Goal: Check status: Check status

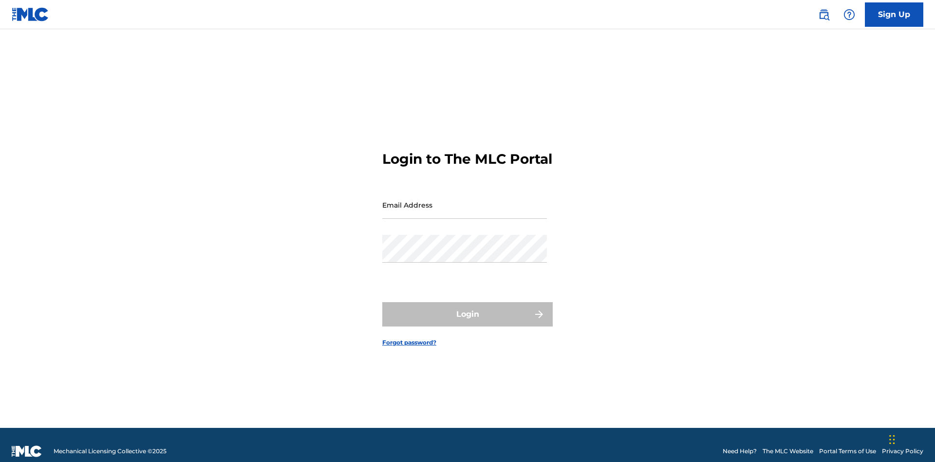
scroll to position [13, 0]
click at [465, 200] on input "Email Address" at bounding box center [464, 205] width 165 height 28
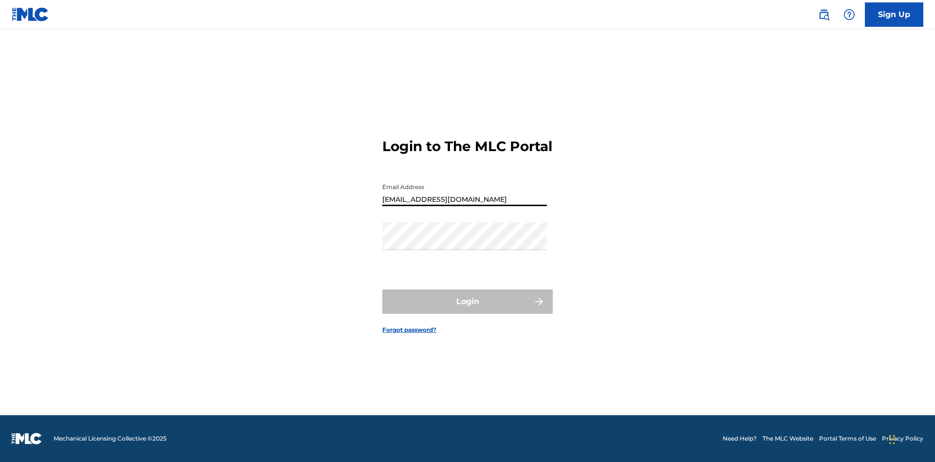
type input "Duke.McTesterson@gmail.com"
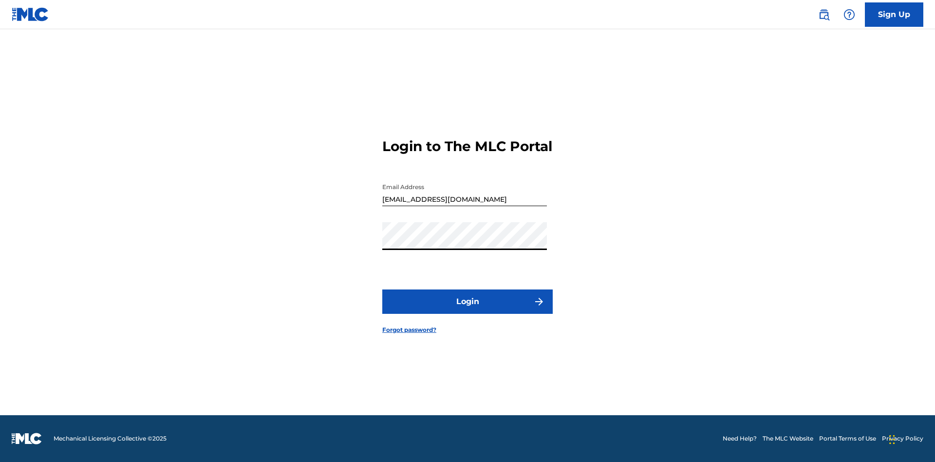
click at [468, 310] on button "Login" at bounding box center [467, 301] width 171 height 24
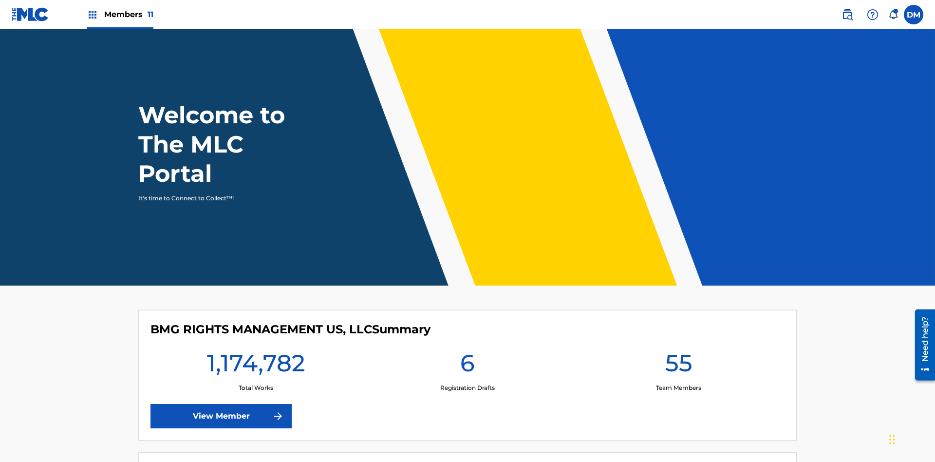
click at [120, 14] on span "Members 11" at bounding box center [128, 14] width 49 height 11
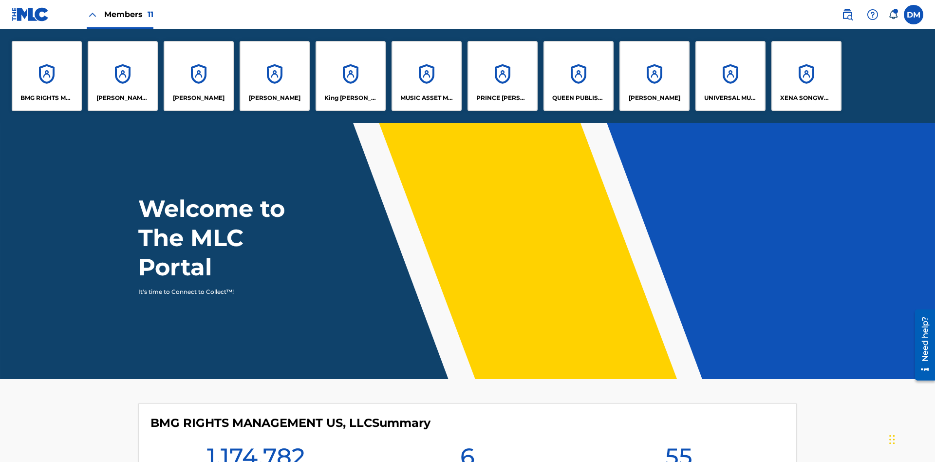
click at [730, 98] on p "UNIVERSAL MUSIC PUB GROUP" at bounding box center [730, 98] width 53 height 9
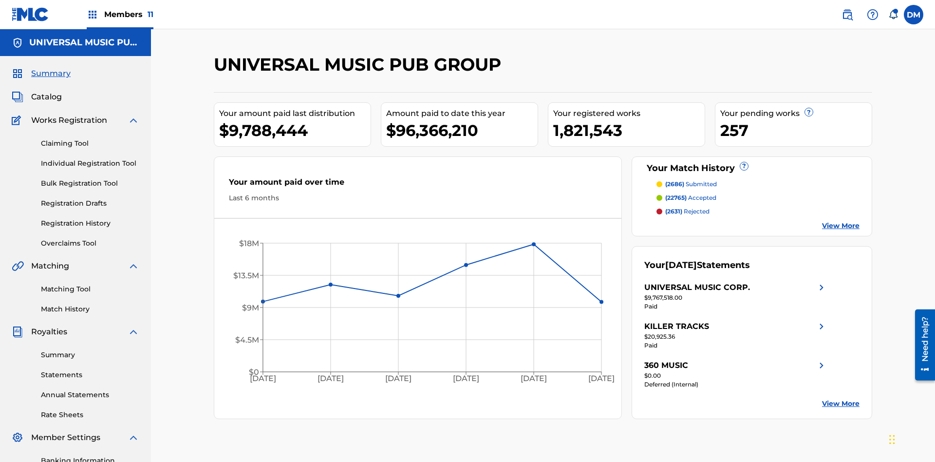
click at [90, 218] on link "Registration History" at bounding box center [90, 223] width 98 height 10
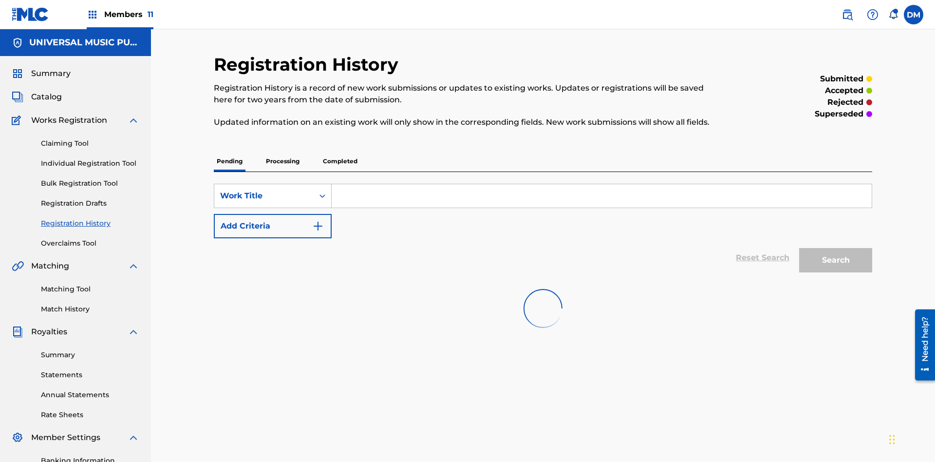
click at [340, 151] on p "Completed" at bounding box center [340, 161] width 40 height 20
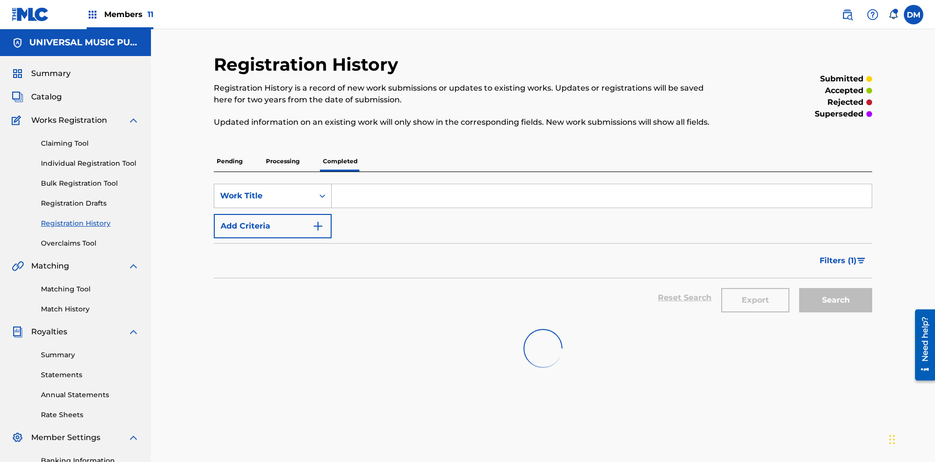
click at [264, 190] on div "Work Title" at bounding box center [264, 196] width 88 height 12
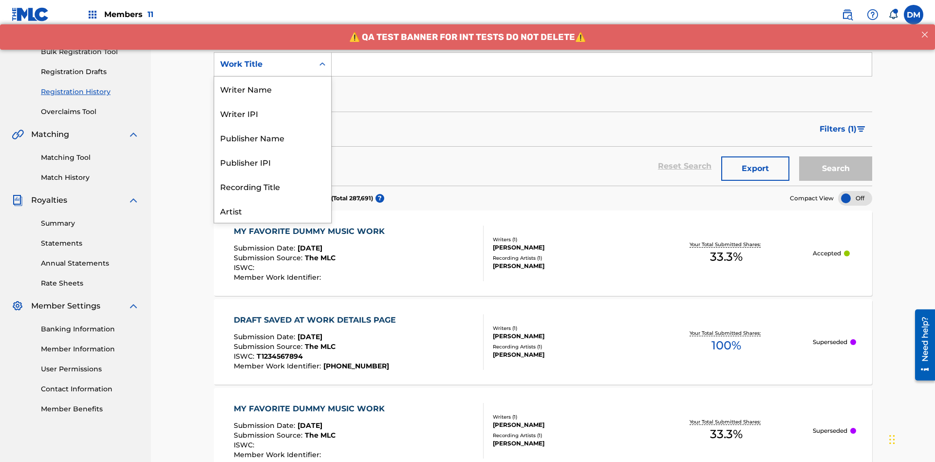
scroll to position [49, 0]
click at [273, 210] on div "Work Title" at bounding box center [272, 210] width 117 height 24
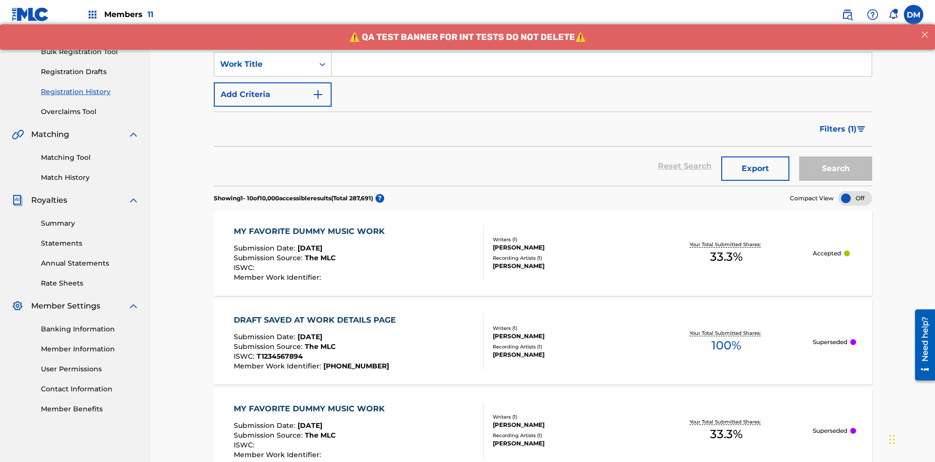
click at [273, 82] on button "Add Criteria" at bounding box center [273, 94] width 118 height 24
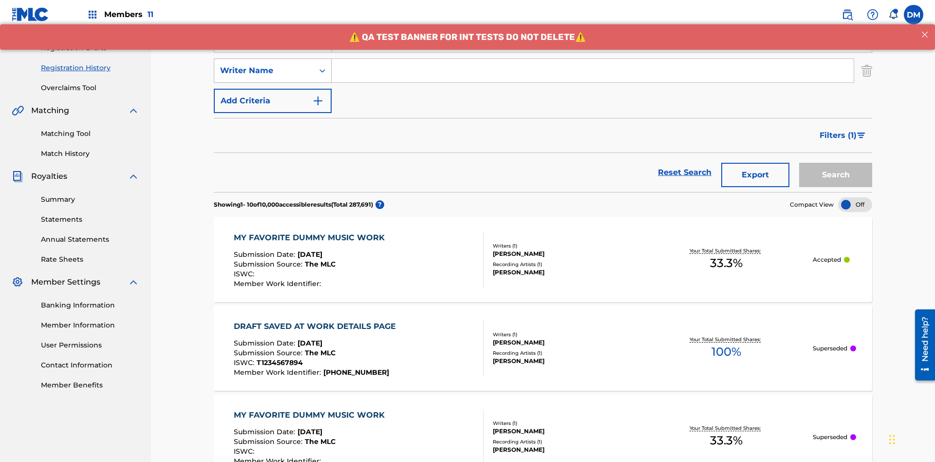
click at [264, 65] on div "Writer Name" at bounding box center [264, 71] width 88 height 12
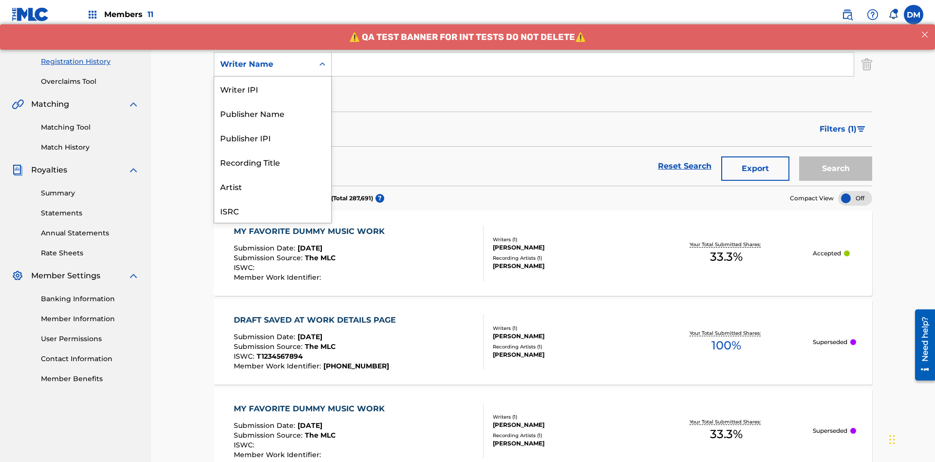
scroll to position [24, 0]
click at [273, 137] on div "Recording Title" at bounding box center [272, 137] width 117 height 24
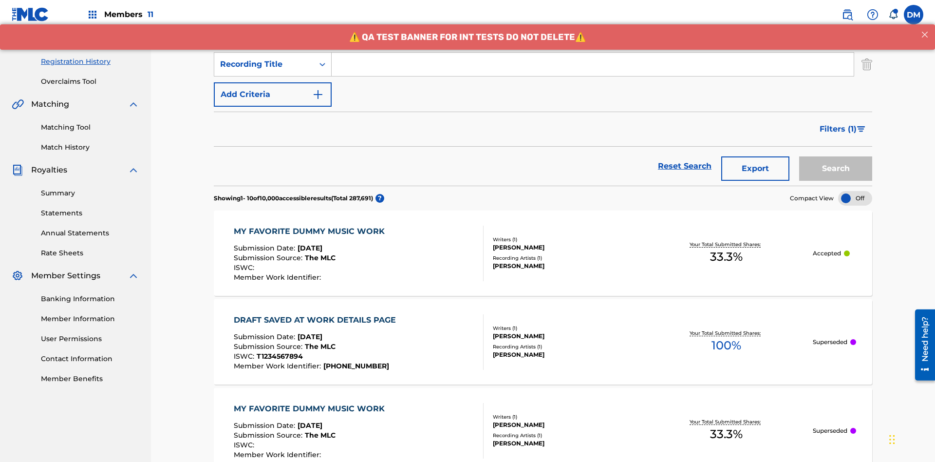
click at [273, 82] on button "Add Criteria" at bounding box center [273, 94] width 118 height 24
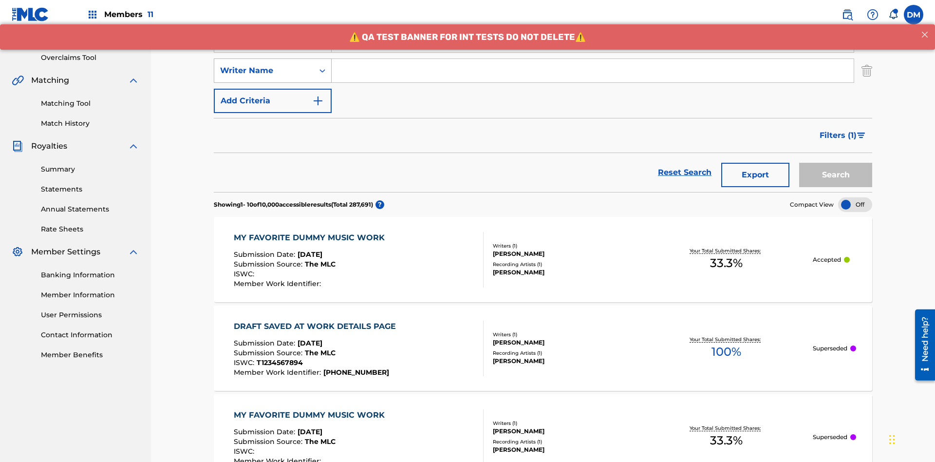
click at [264, 65] on div "Writer Name" at bounding box center [264, 71] width 88 height 12
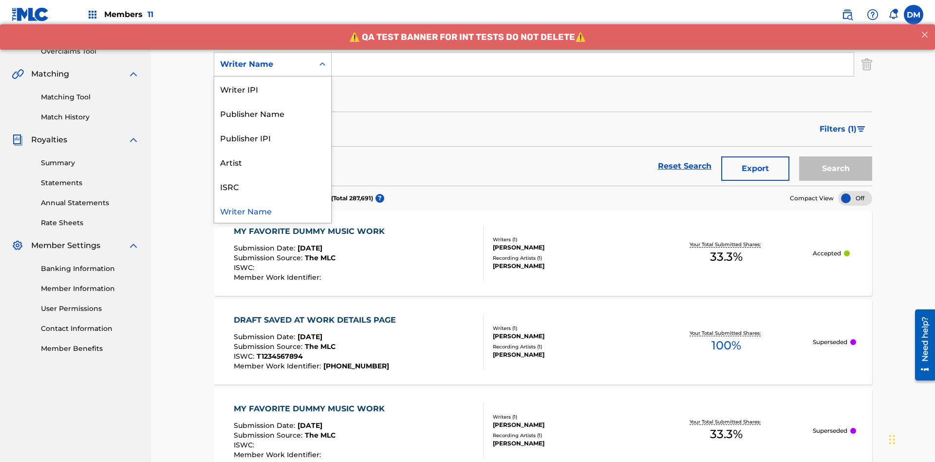
click at [273, 186] on div "ISRC" at bounding box center [272, 186] width 117 height 24
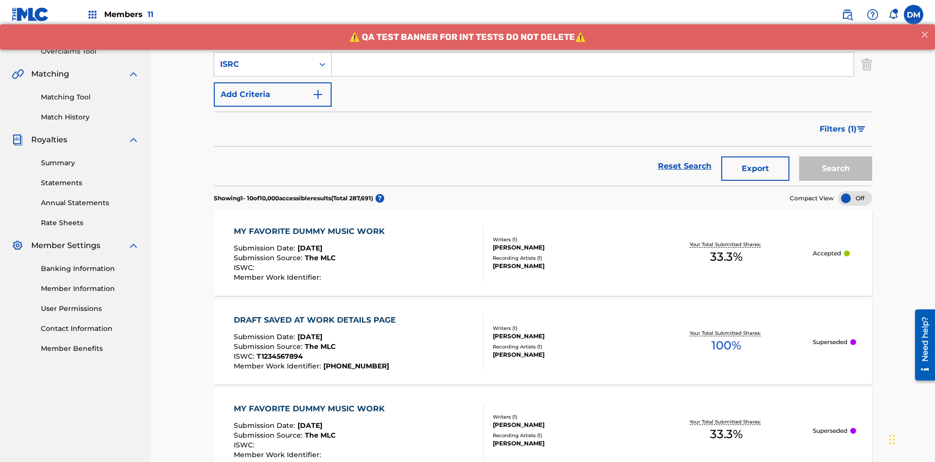
click at [273, 82] on button "Add Criteria" at bounding box center [273, 94] width 118 height 24
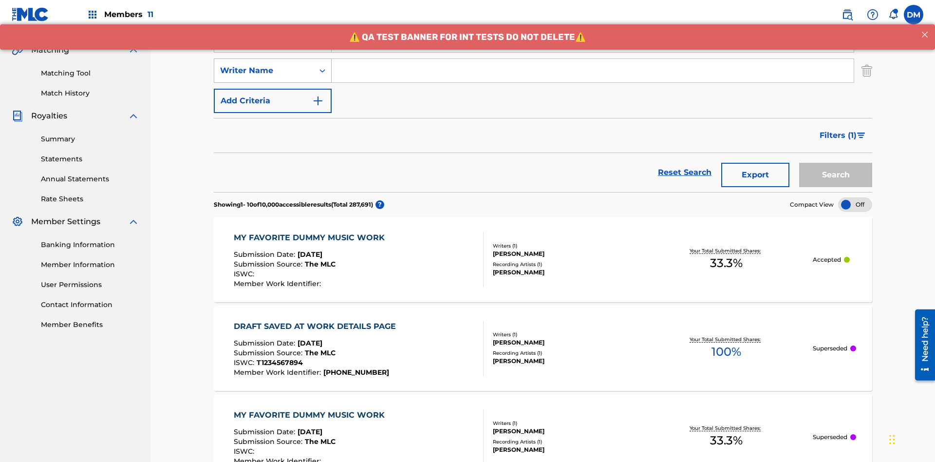
click at [264, 65] on div "Writer Name" at bounding box center [264, 71] width 88 height 12
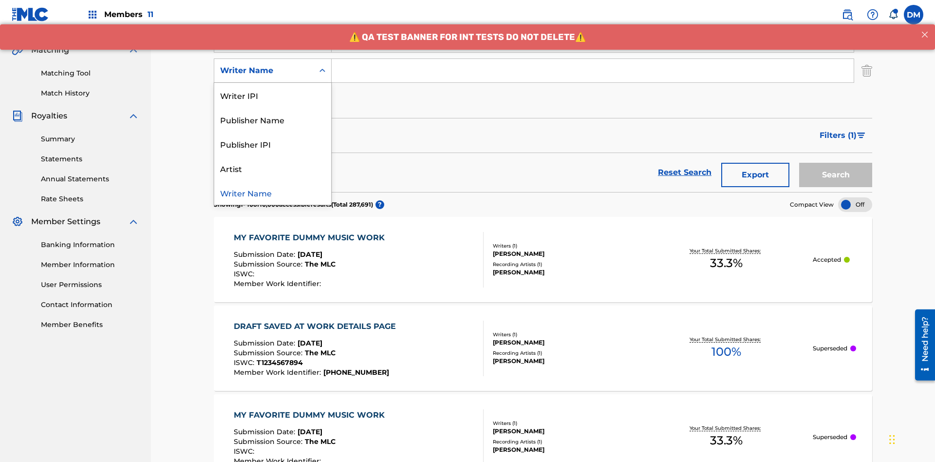
scroll to position [222, 0]
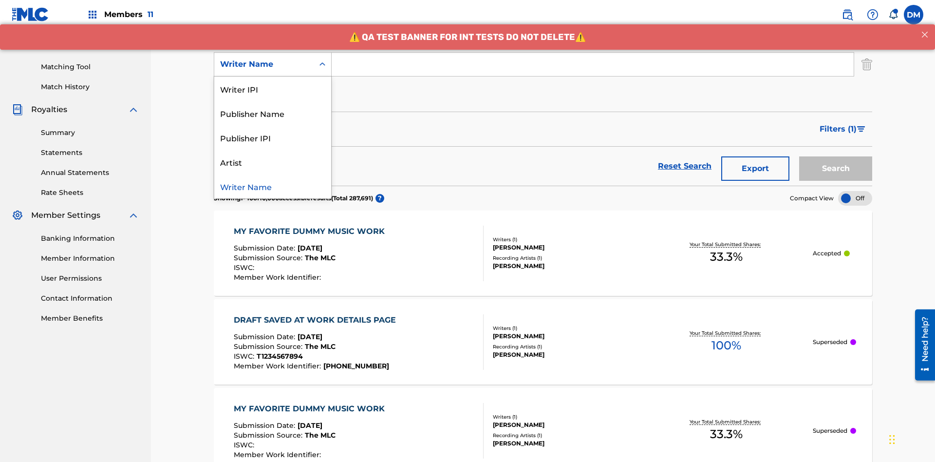
click at [273, 137] on div "Publisher IPI" at bounding box center [272, 137] width 117 height 24
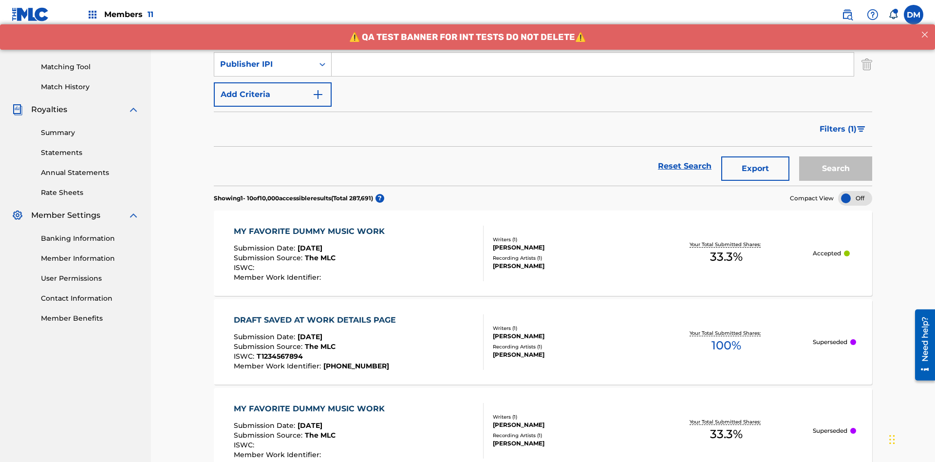
click at [273, 82] on button "Add Criteria" at bounding box center [273, 94] width 118 height 24
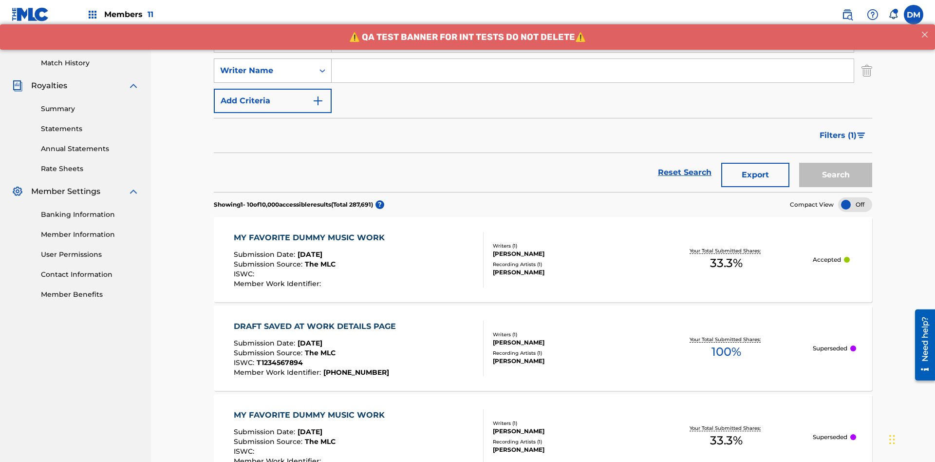
click at [264, 65] on div "Writer Name" at bounding box center [264, 71] width 88 height 12
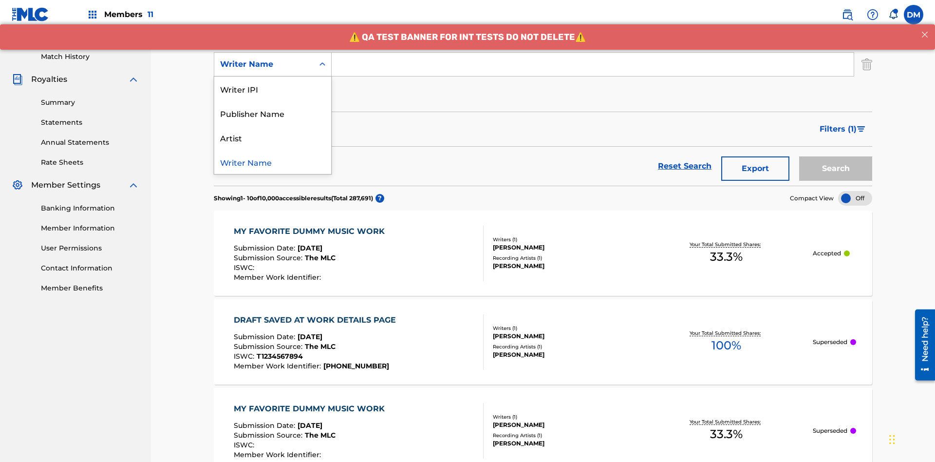
click at [273, 137] on div "Artist" at bounding box center [272, 137] width 117 height 24
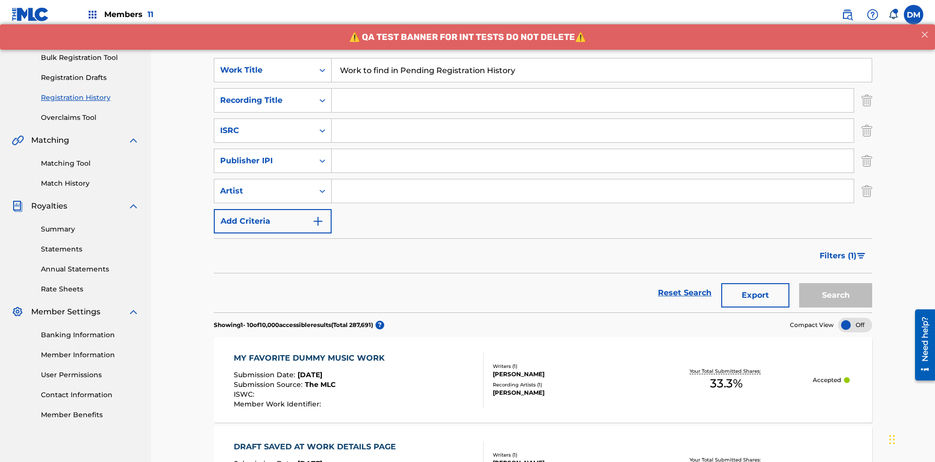
type input "Work to find in Pending Registration History"
click at [593, 89] on input "Search Form" at bounding box center [593, 100] width 522 height 23
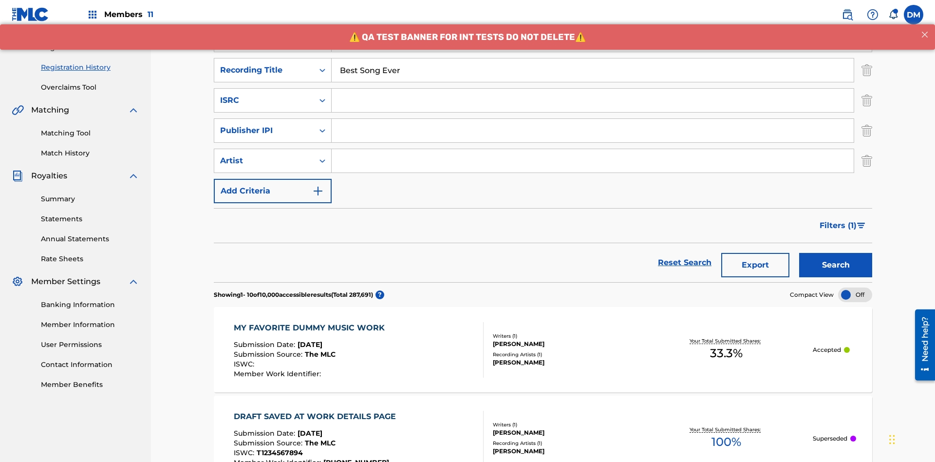
type input "Best Song Ever"
click at [593, 89] on input "Search Form" at bounding box center [593, 100] width 522 height 23
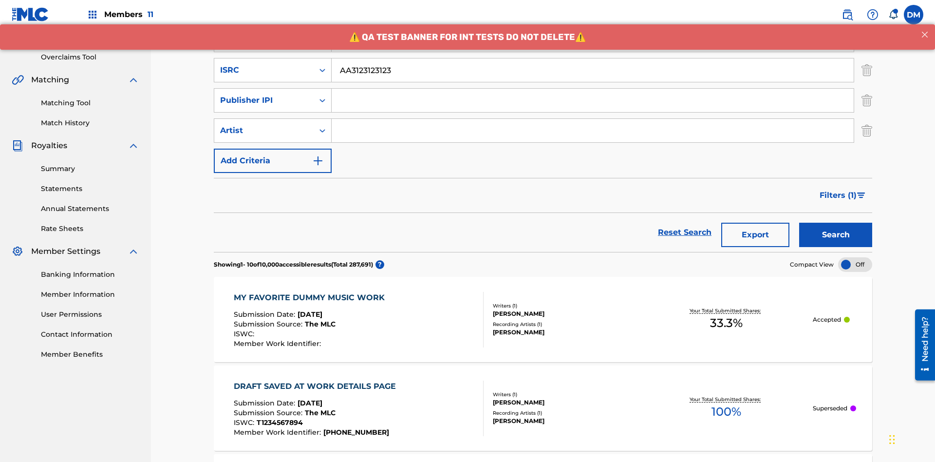
type input "AA3123123123"
click at [593, 89] on input "Search Form" at bounding box center [593, 100] width 522 height 23
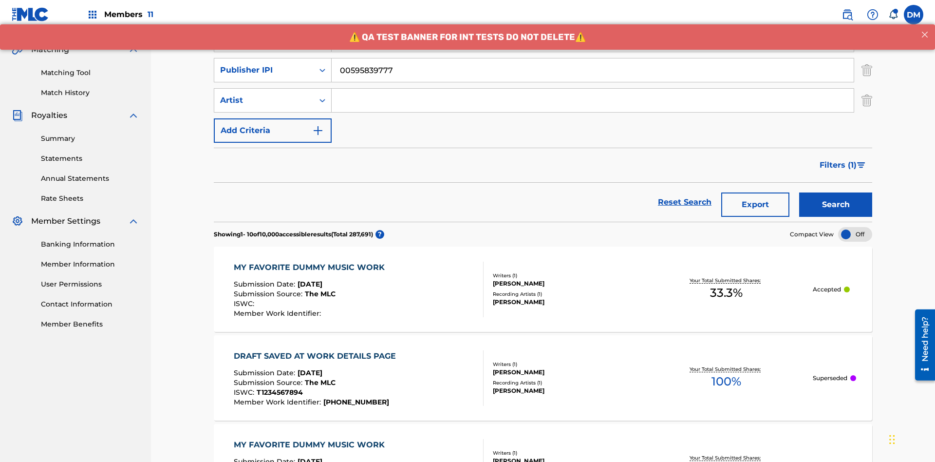
type input "00595839777"
click at [593, 89] on input "Search Form" at bounding box center [593, 100] width 522 height 23
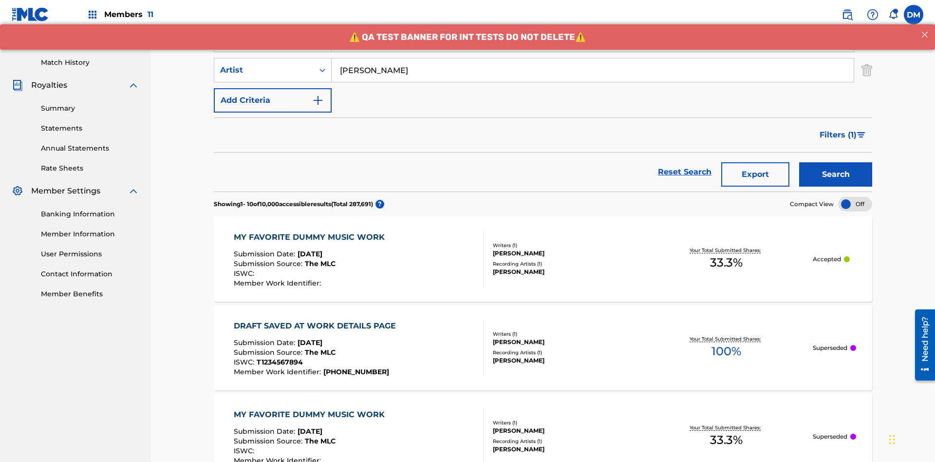
type input "Joe Lewis"
click at [836, 162] on button "Search" at bounding box center [835, 174] width 73 height 24
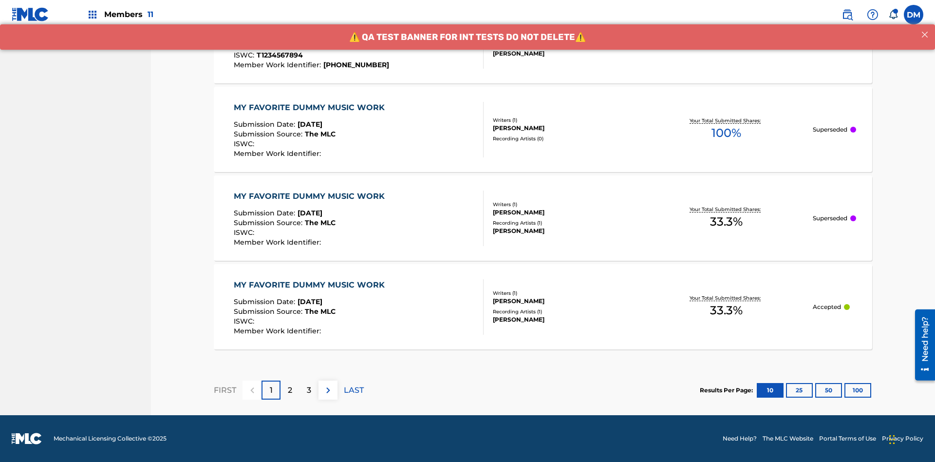
click at [845, 390] on button "100" at bounding box center [858, 390] width 27 height 15
